Goal: Transaction & Acquisition: Subscribe to service/newsletter

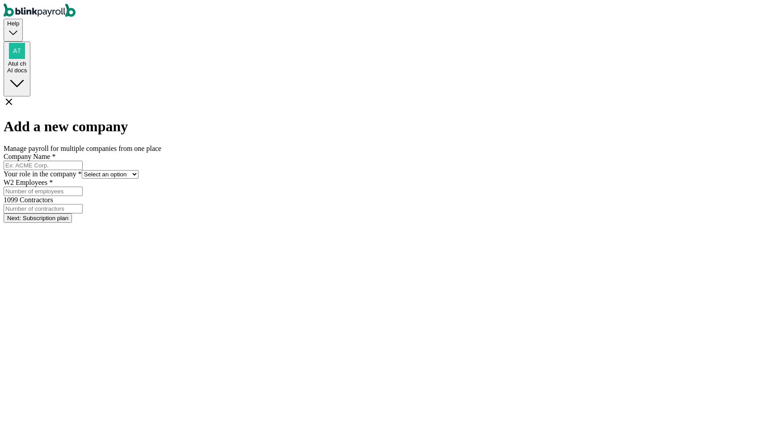
click at [83, 161] on input "Company Name *" at bounding box center [43, 165] width 79 height 9
type input "Time tracker"
click at [139, 170] on select "Select an option Business owner HR CPA / Accountant Other" at bounding box center [110, 174] width 57 height 8
select select "owner"
click at [139, 170] on select "Select an option Business owner HR CPA / Accountant Other" at bounding box center [110, 174] width 57 height 8
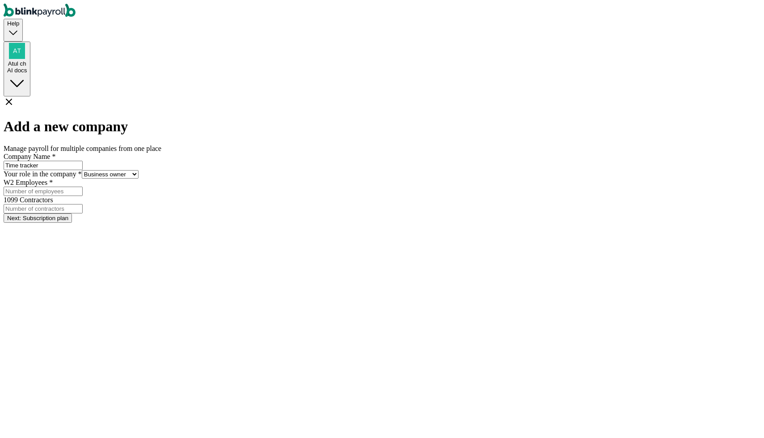
click at [83, 196] on input "W2 Employees *" at bounding box center [43, 191] width 79 height 9
type input "1"
click at [83, 204] on input "1" at bounding box center [43, 208] width 79 height 9
type input "1"
click at [400, 215] on form "Company Name * Time tracker Your role in the company * Select an option Busines…" at bounding box center [382, 188] width 757 height 70
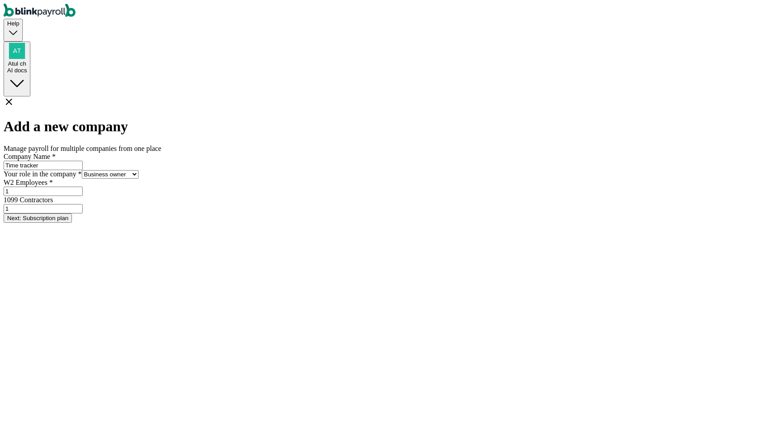
click at [72, 223] on button "Next: Subscription plan" at bounding box center [38, 218] width 68 height 9
